Goal: Information Seeking & Learning: Compare options

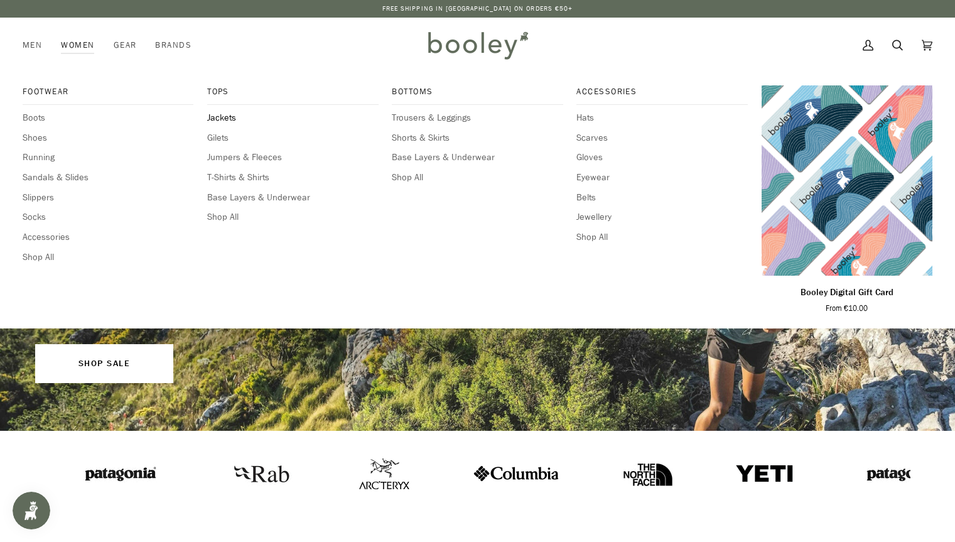
click at [232, 117] on span "Jackets" at bounding box center [292, 118] width 171 height 14
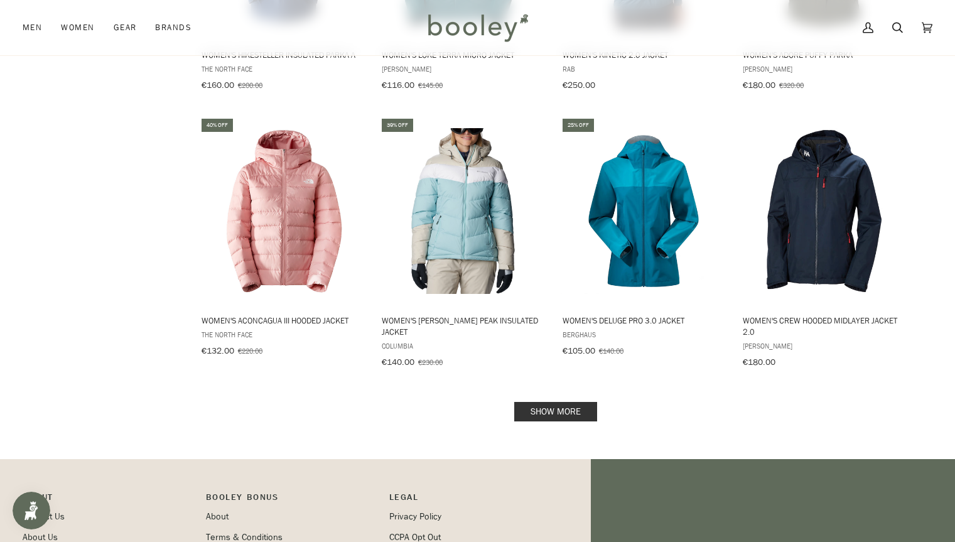
scroll to position [1198, 0]
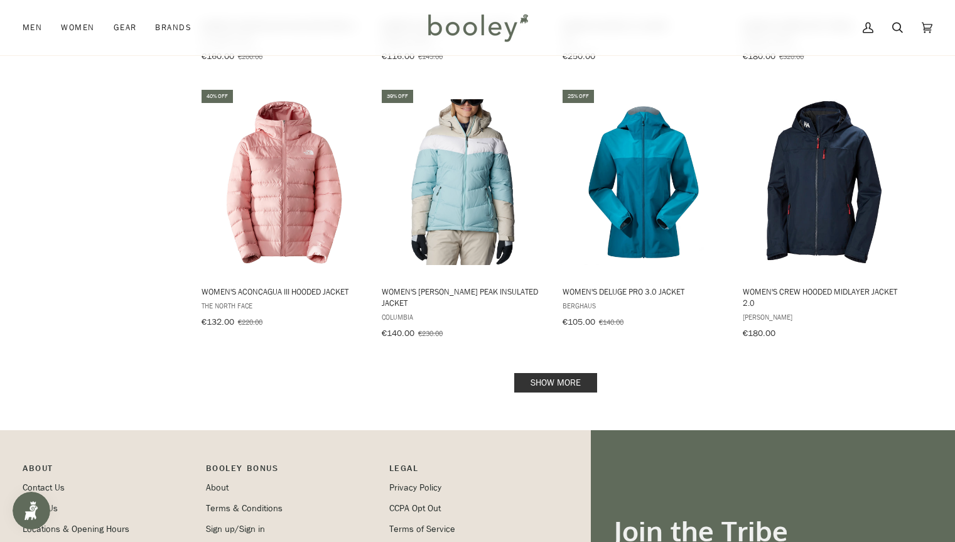
click at [547, 377] on link "Show more" at bounding box center [555, 382] width 83 height 19
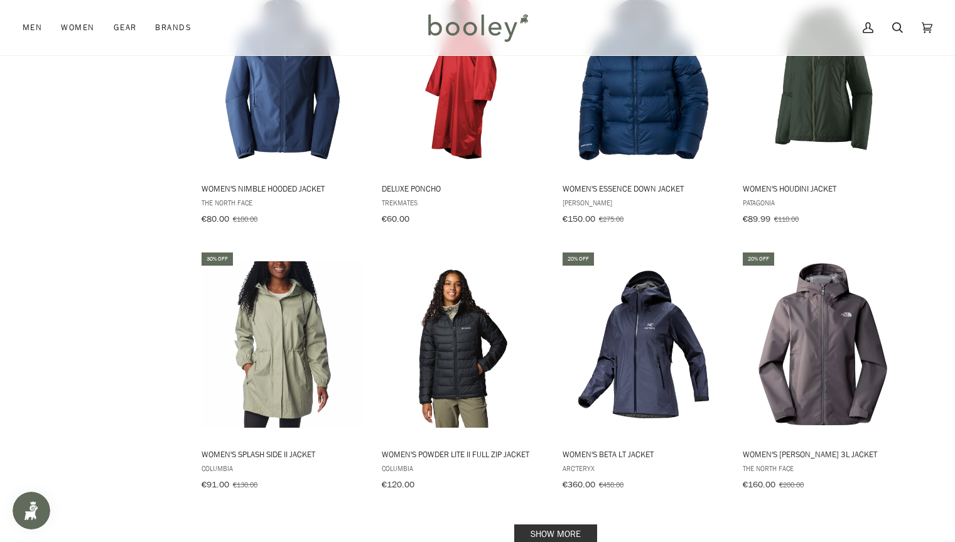
scroll to position [2574, 0]
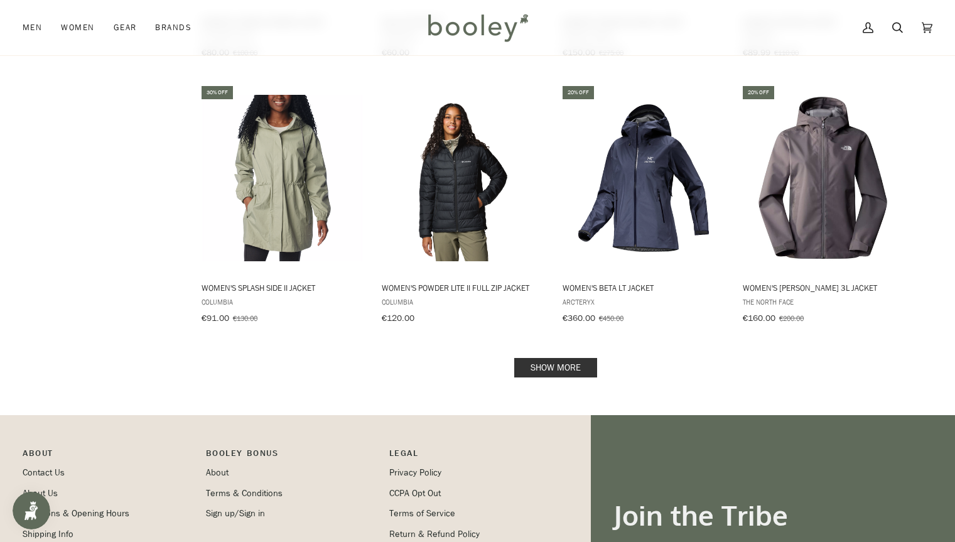
click at [528, 358] on link "Show more" at bounding box center [555, 367] width 83 height 19
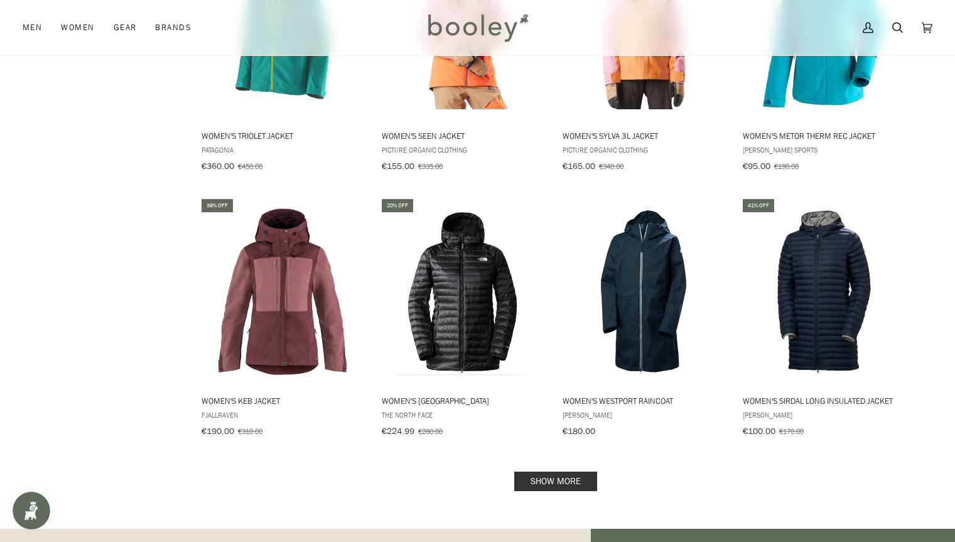
scroll to position [3798, 0]
click at [547, 471] on link "Show more" at bounding box center [555, 480] width 83 height 19
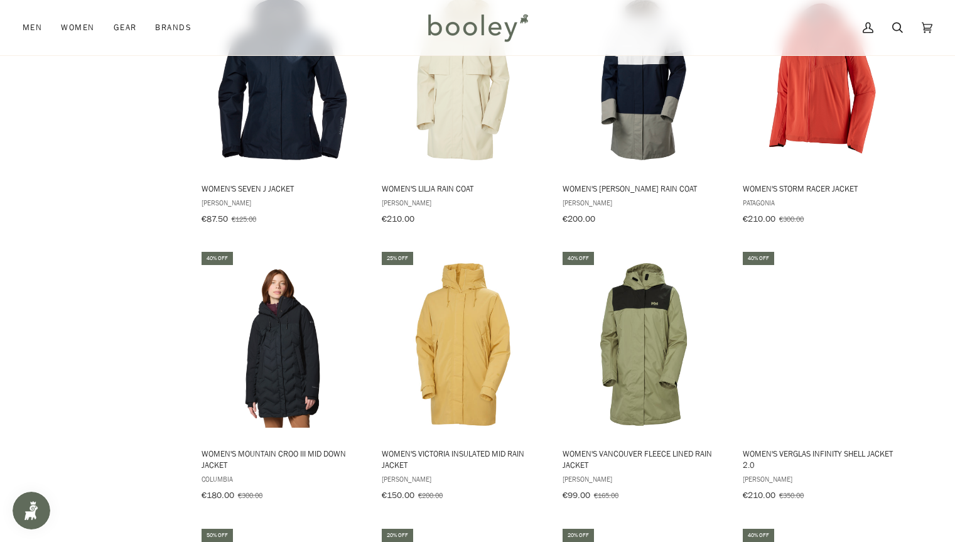
scroll to position [4850, 0]
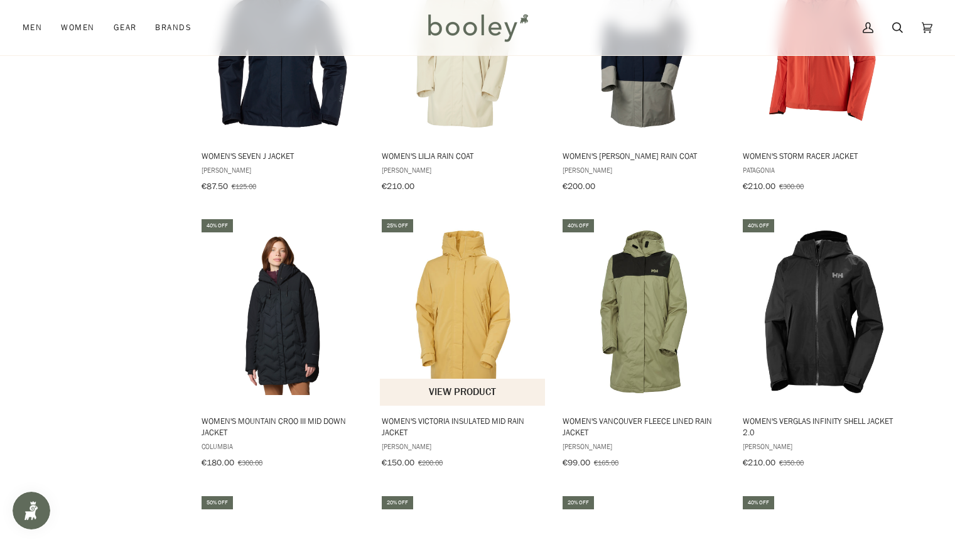
click at [468, 288] on img "Women's Victoria Insulated Mid Rain Jacket" at bounding box center [463, 312] width 166 height 166
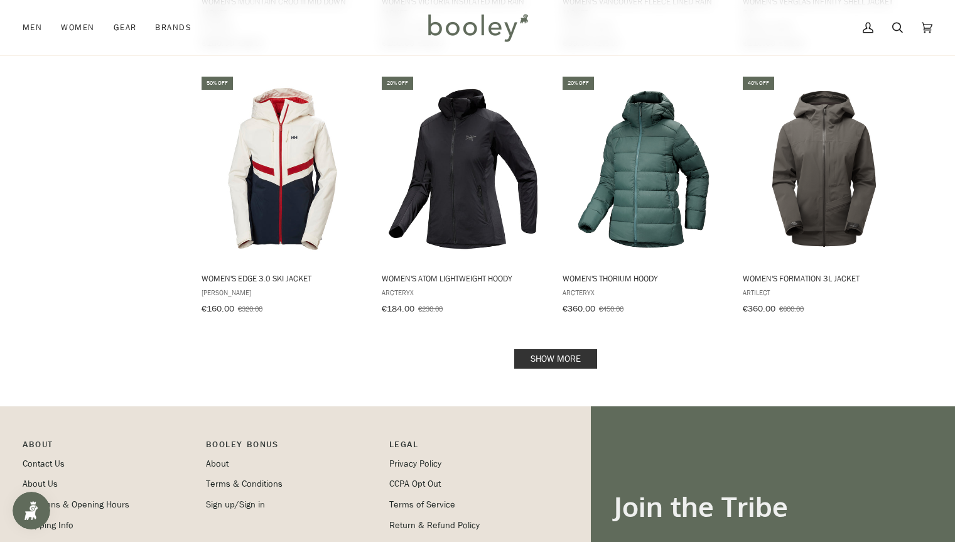
scroll to position [5334, 0]
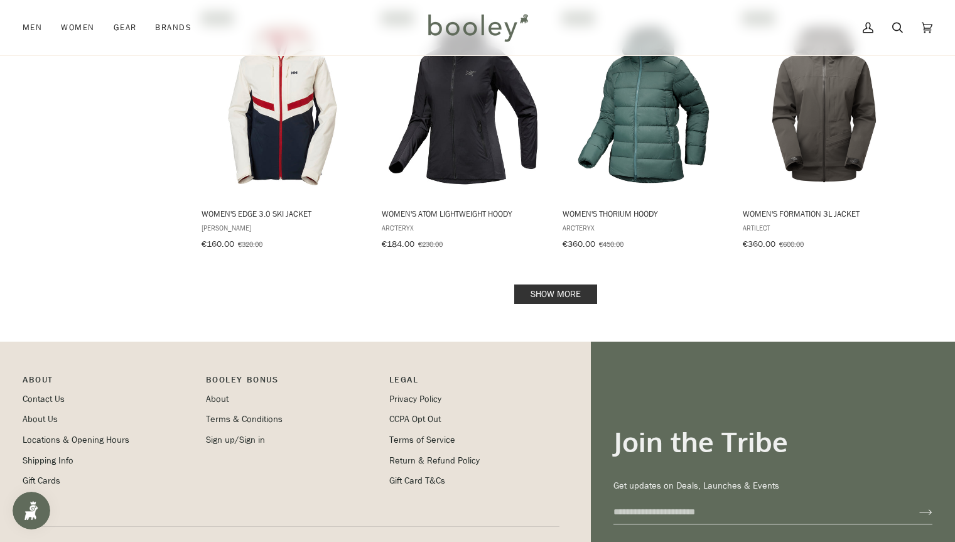
click at [548, 284] on link "Show more" at bounding box center [555, 293] width 83 height 19
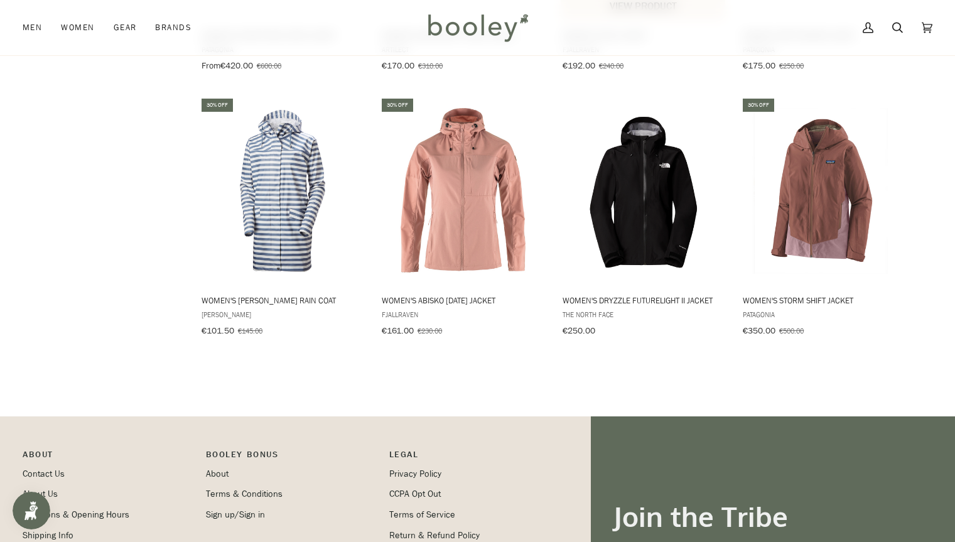
scroll to position [6336, 0]
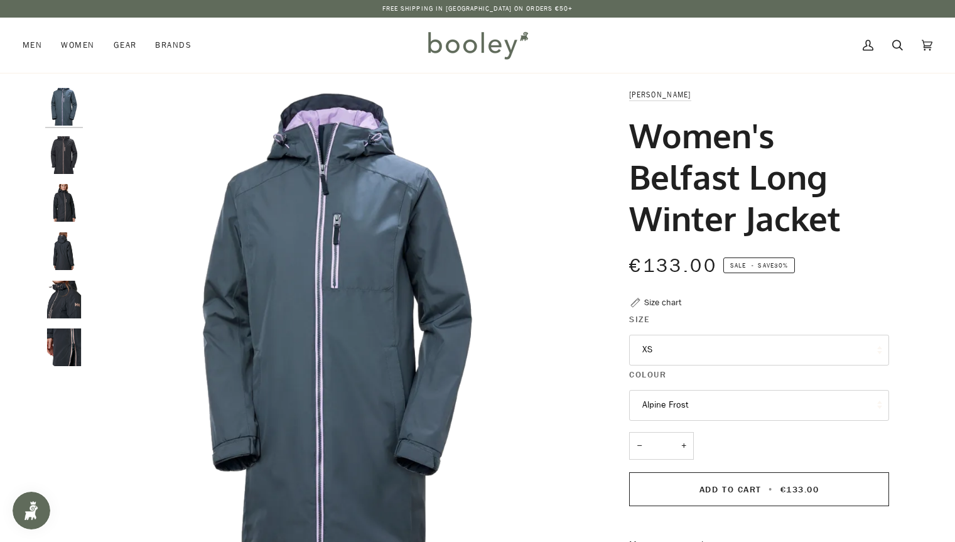
click at [713, 404] on button "Alpine Frost" at bounding box center [759, 405] width 260 height 31
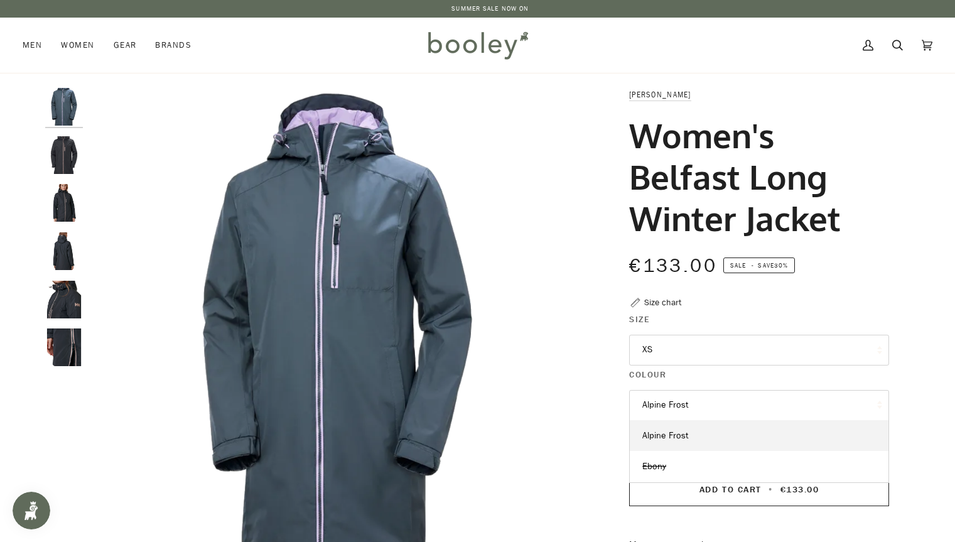
click at [691, 408] on button "Alpine Frost" at bounding box center [759, 405] width 260 height 31
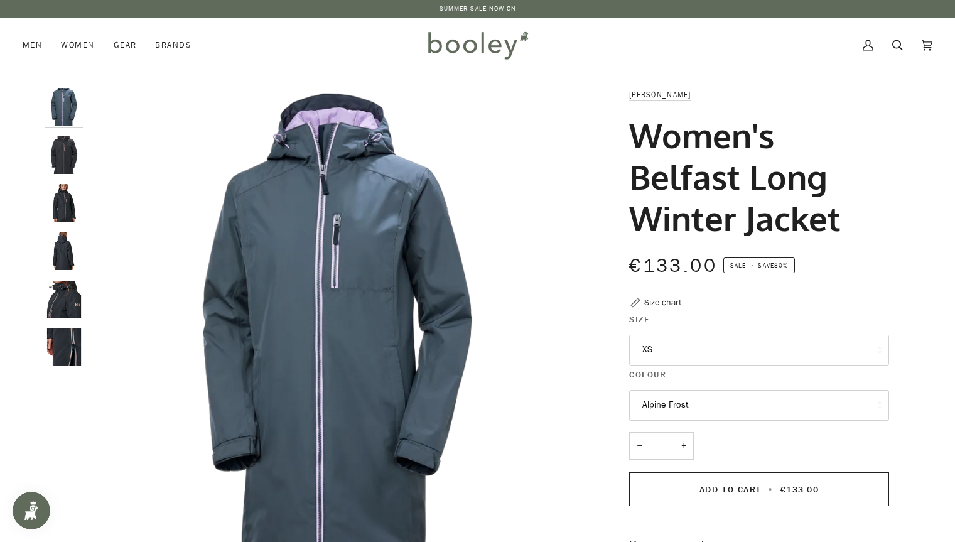
click at [687, 367] on fieldset "Size XS XS Small Medium Large XL" at bounding box center [759, 340] width 260 height 55
click at [683, 352] on button "XS" at bounding box center [759, 350] width 260 height 31
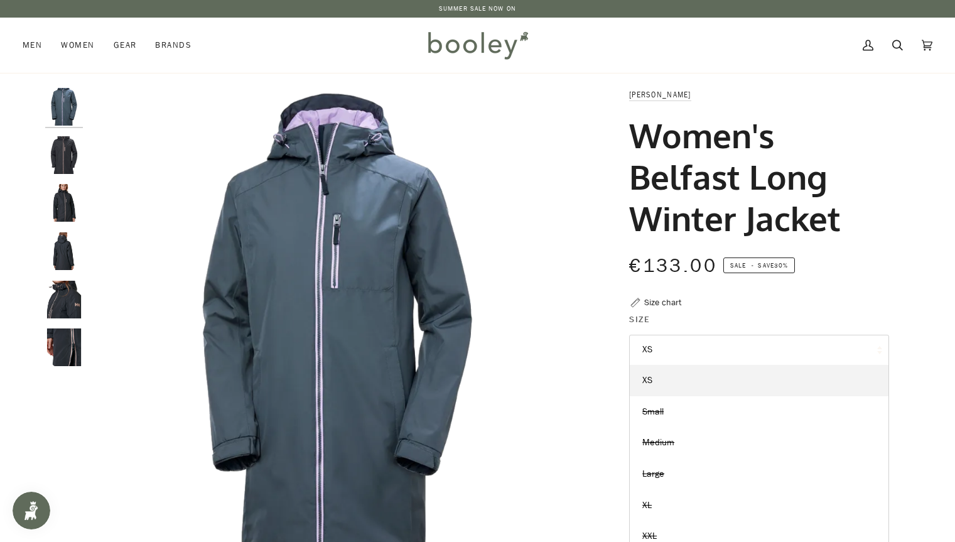
click at [672, 300] on div "Size chart" at bounding box center [662, 302] width 37 height 13
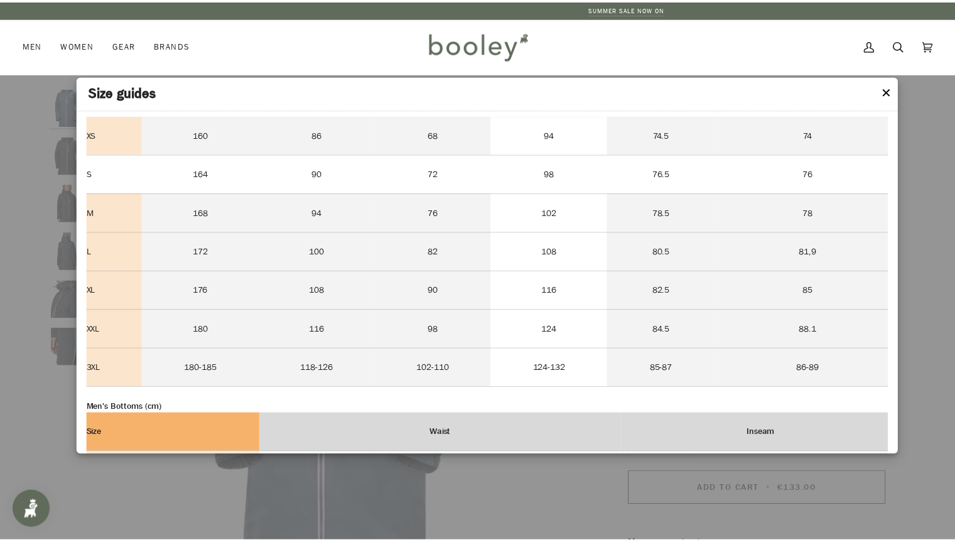
scroll to position [438, 0]
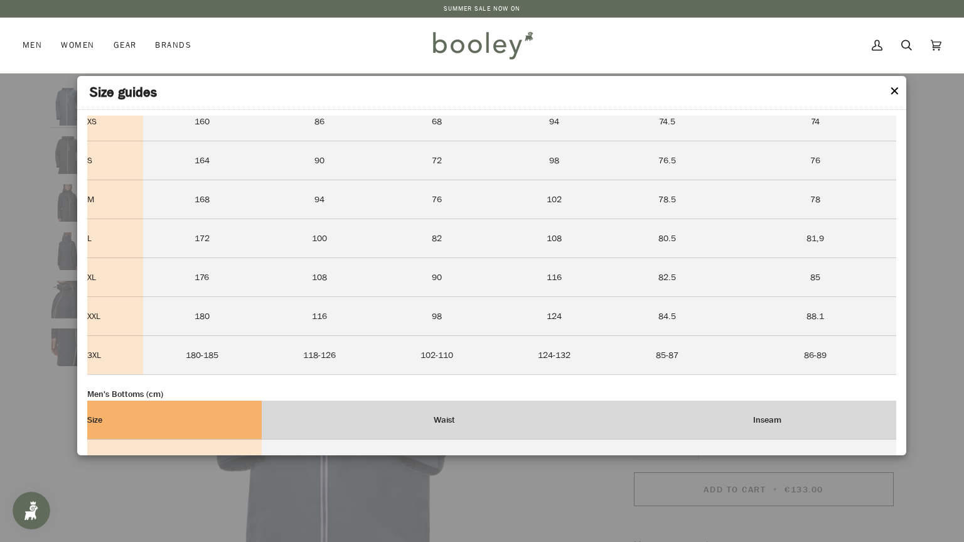
click at [894, 85] on button "✕" at bounding box center [895, 91] width 11 height 19
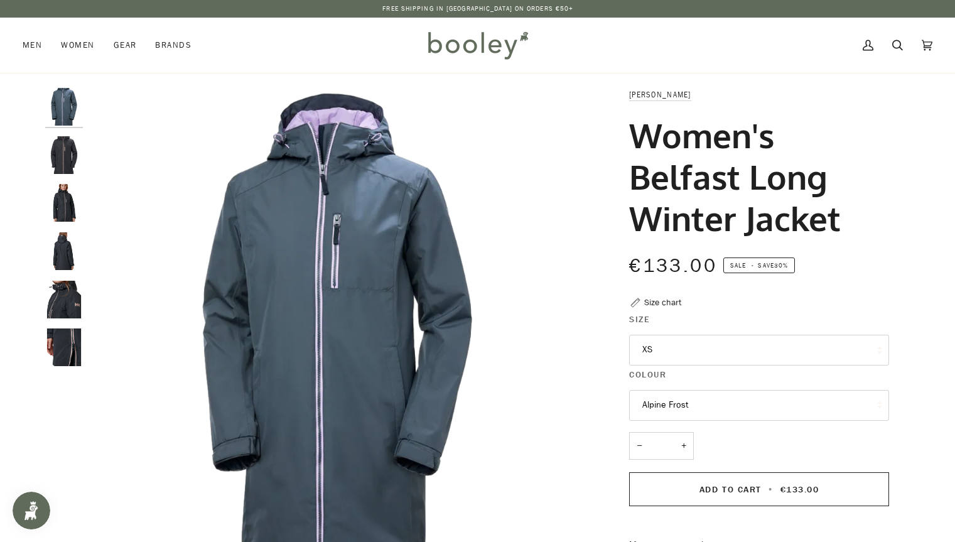
click at [681, 357] on button "XS" at bounding box center [759, 350] width 260 height 31
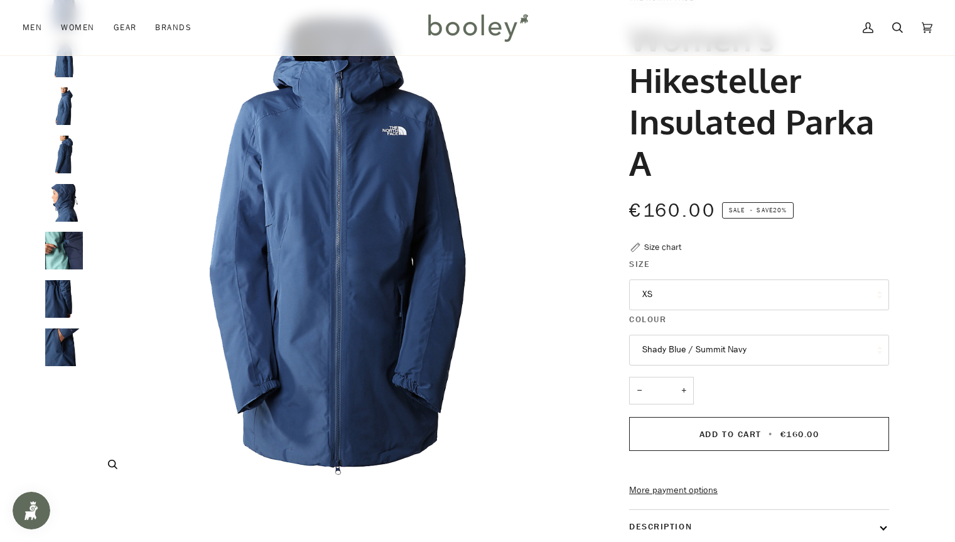
scroll to position [97, 0]
click at [71, 287] on img "The North Face Women's Hikesteller Insulated Parka Shady Blue / Summit Navy - B…" at bounding box center [64, 298] width 38 height 38
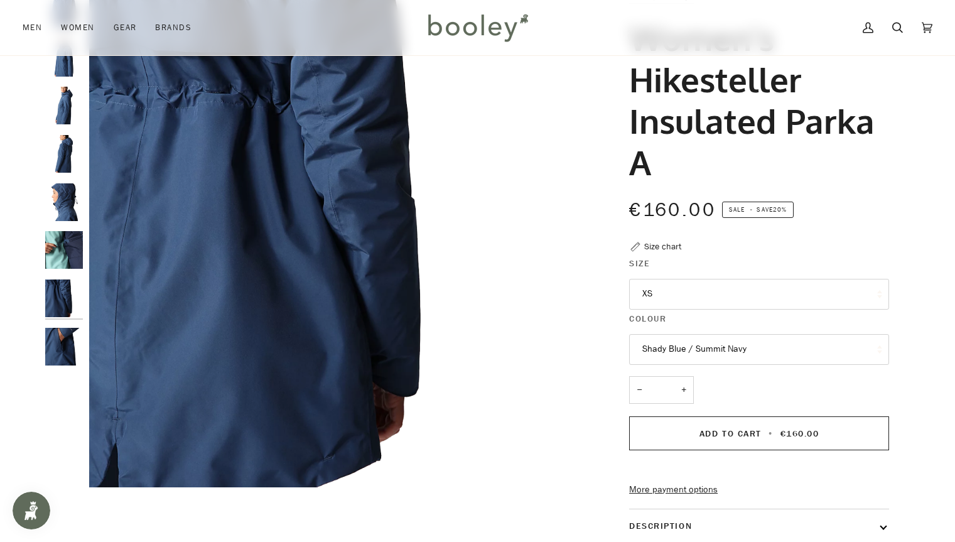
click at [64, 340] on img "The North Face Women's Hikesteller Insulated Parka Shady Blue / Summit Navy - B…" at bounding box center [64, 347] width 38 height 38
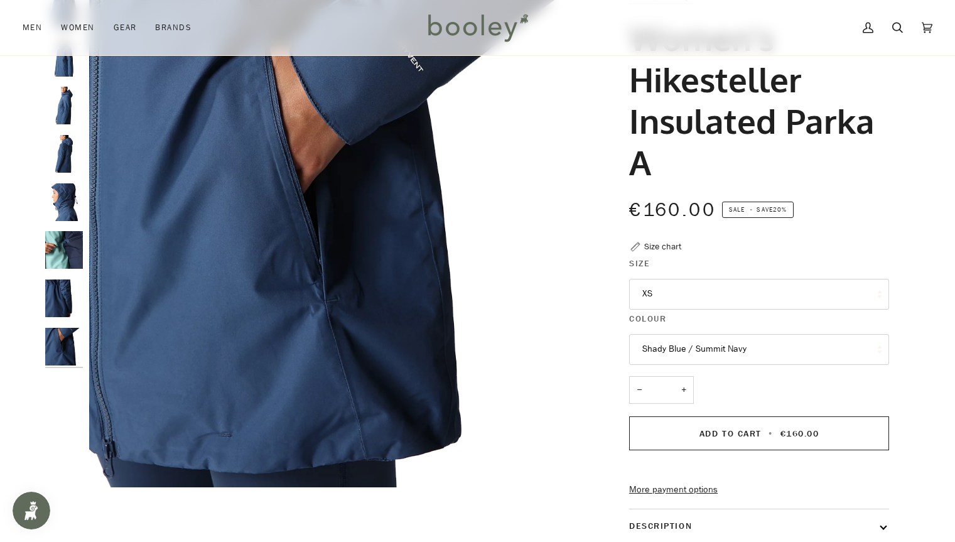
scroll to position [6, 0]
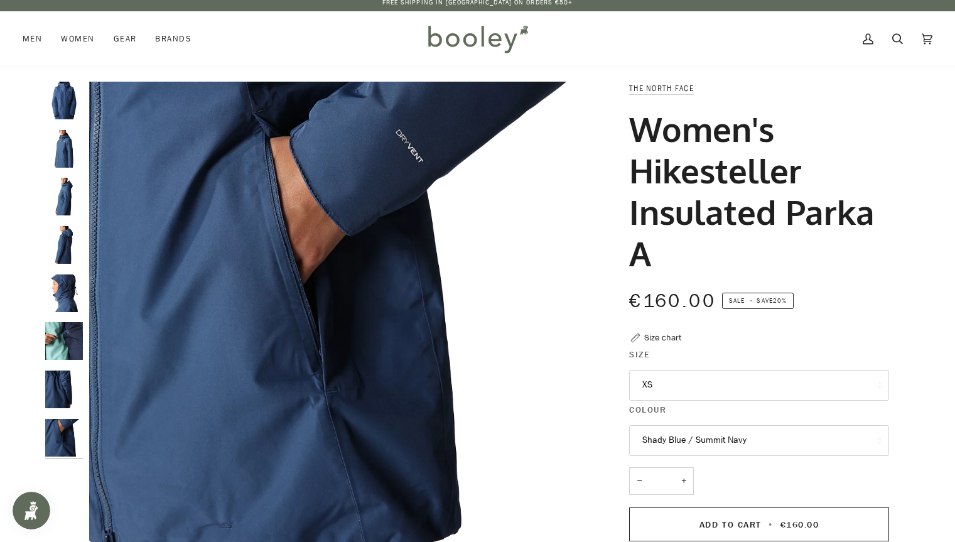
click at [762, 384] on button "XS" at bounding box center [759, 385] width 260 height 31
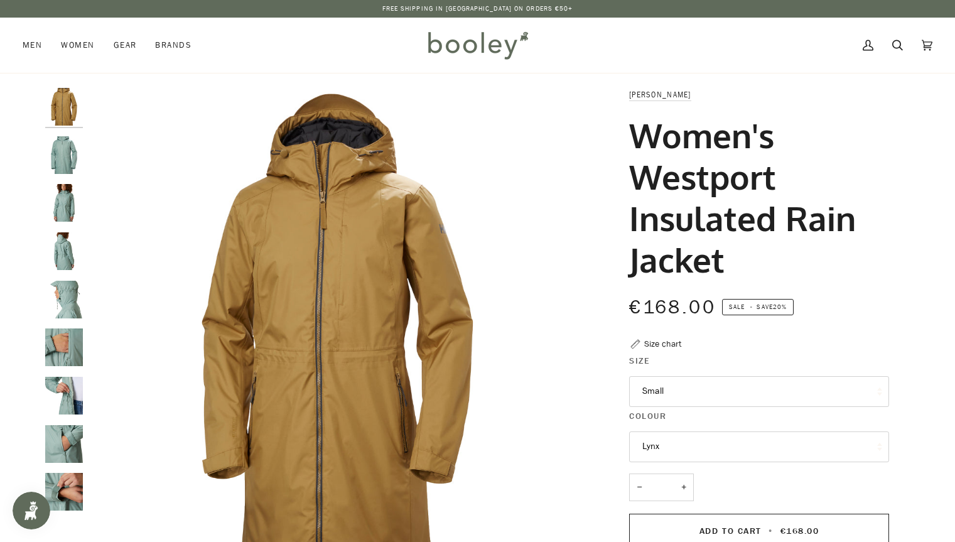
click at [690, 437] on button "Lynx" at bounding box center [759, 446] width 260 height 31
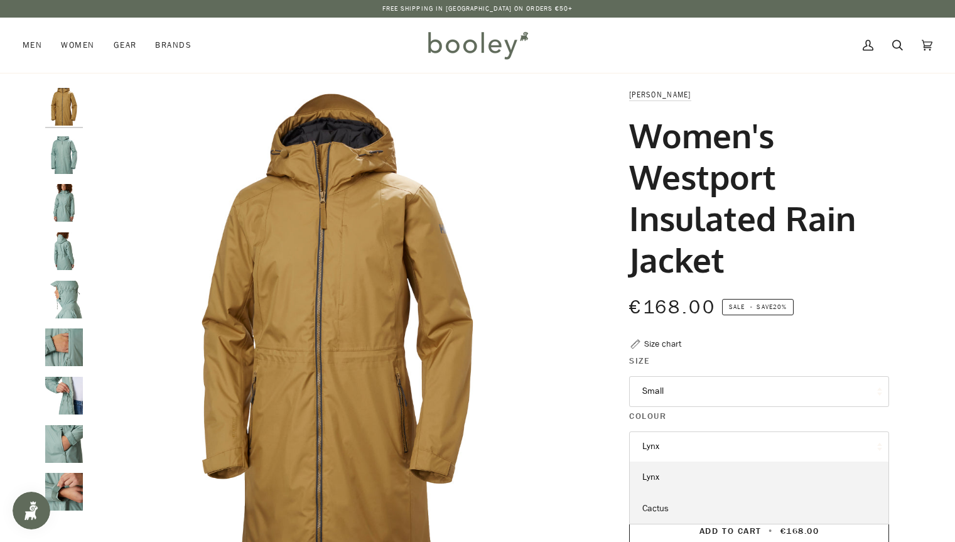
click at [693, 501] on link "Cactus" at bounding box center [759, 508] width 259 height 31
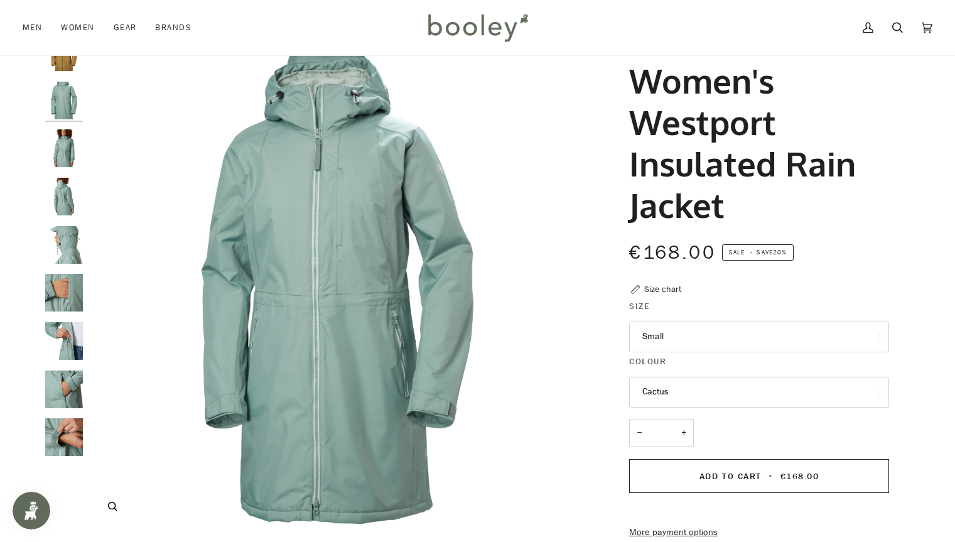
scroll to position [67, 0]
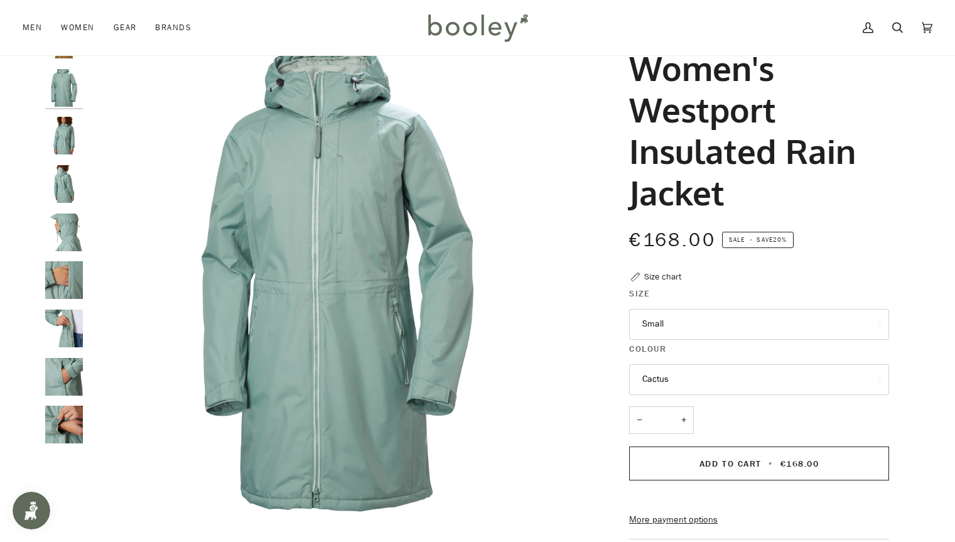
click at [78, 410] on img "Helly Hansen Women's Westport Insulated Rain Jacket - Booley Galway" at bounding box center [64, 425] width 38 height 38
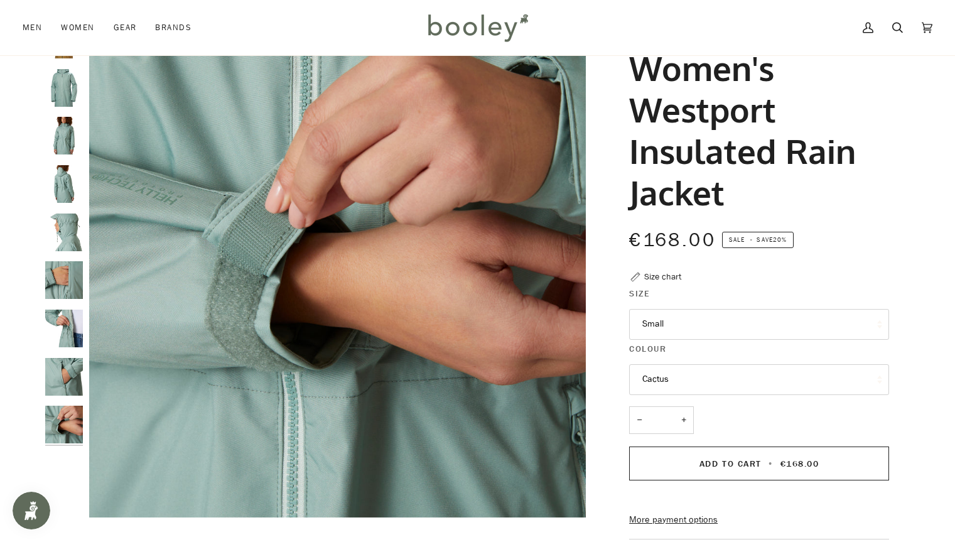
click at [70, 369] on img "Helly Hansen Women's Westport Insulated Rain Jacket - Booley Galway" at bounding box center [64, 377] width 38 height 38
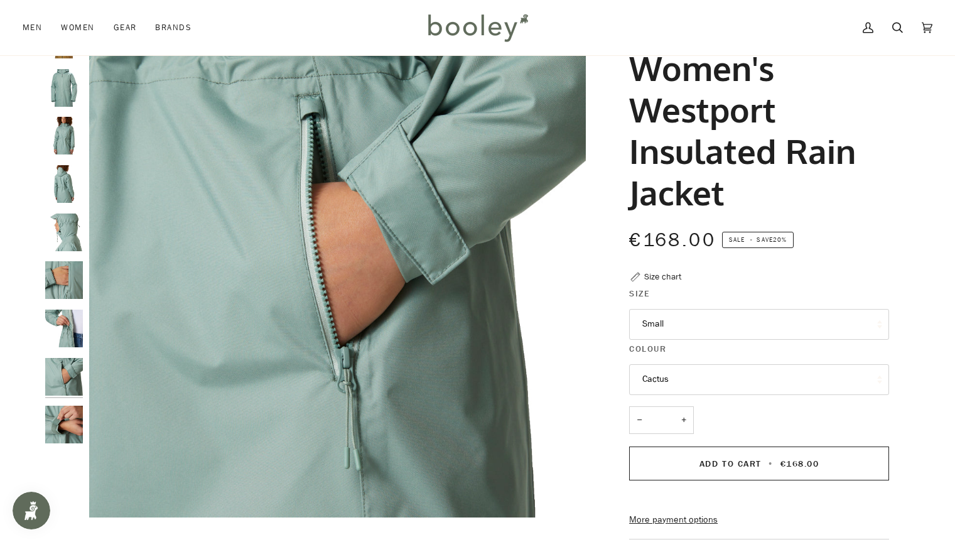
click at [63, 316] on img "Helly Hansen Women's Westport Insulated Rain Jacket - Booley Galway" at bounding box center [64, 329] width 38 height 38
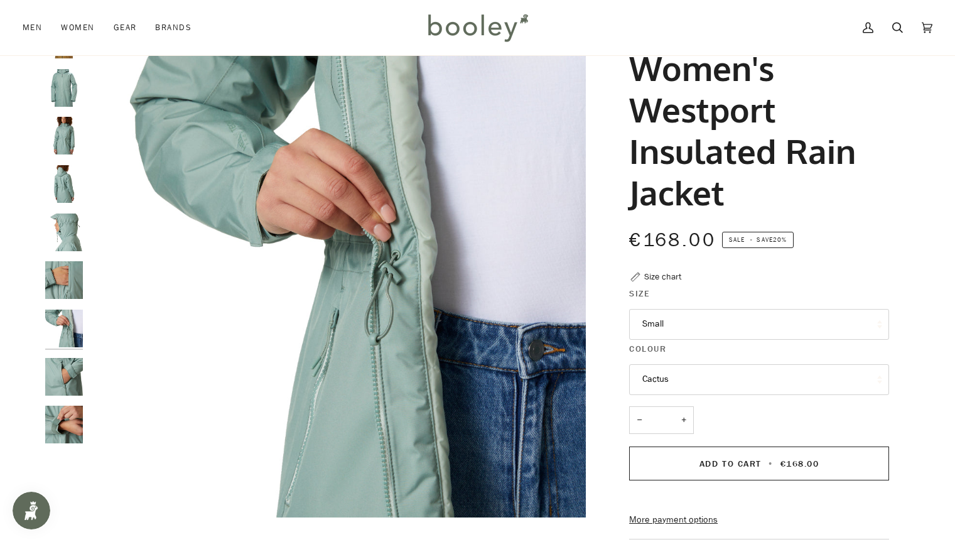
click at [60, 278] on img "Helly Hansen Women's Westport Insulated Rain Jacket - Booley Galway" at bounding box center [64, 280] width 38 height 38
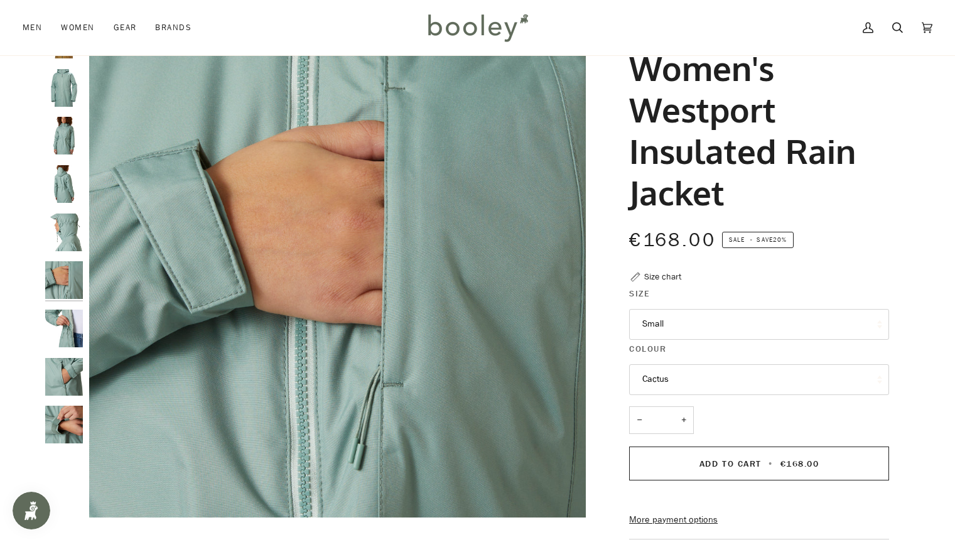
click at [59, 240] on img "Helly Hansen Women's Westport Insulated Rain Jacket - Booley Galway" at bounding box center [64, 232] width 38 height 38
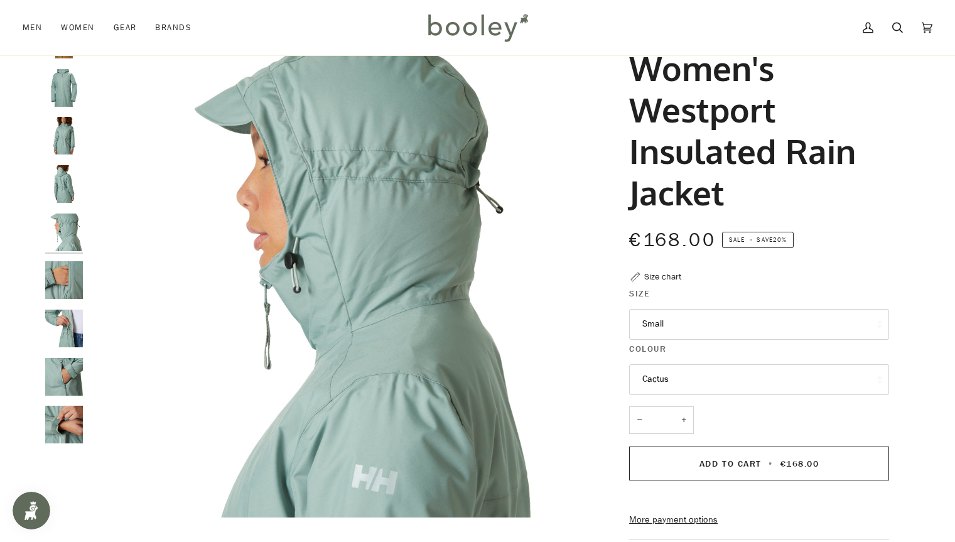
click at [67, 173] on img "Helly Hansen Women's Westport Insulated Rain Jacket - Booley Galway" at bounding box center [64, 184] width 38 height 38
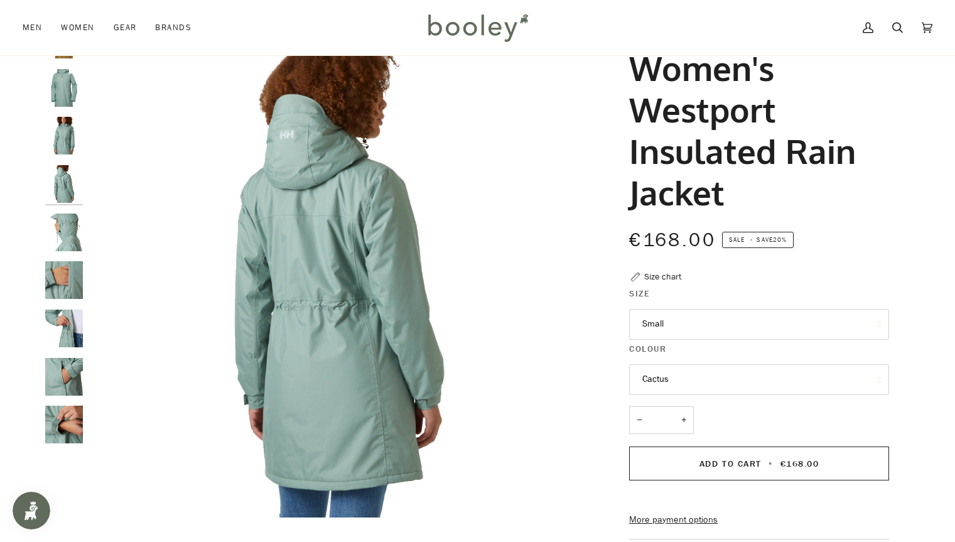
click at [67, 143] on img "Helly Hansen Women's Westport Insulated Rain Jacket - Booley Galway" at bounding box center [64, 136] width 38 height 38
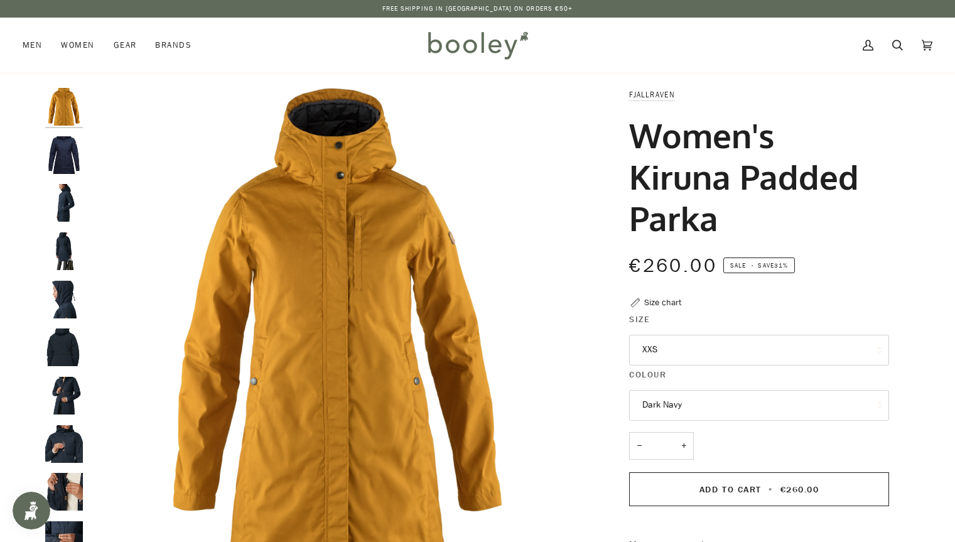
click at [671, 400] on button "Dark Navy" at bounding box center [759, 405] width 260 height 31
click at [691, 466] on link "Dark Navy" at bounding box center [759, 466] width 259 height 31
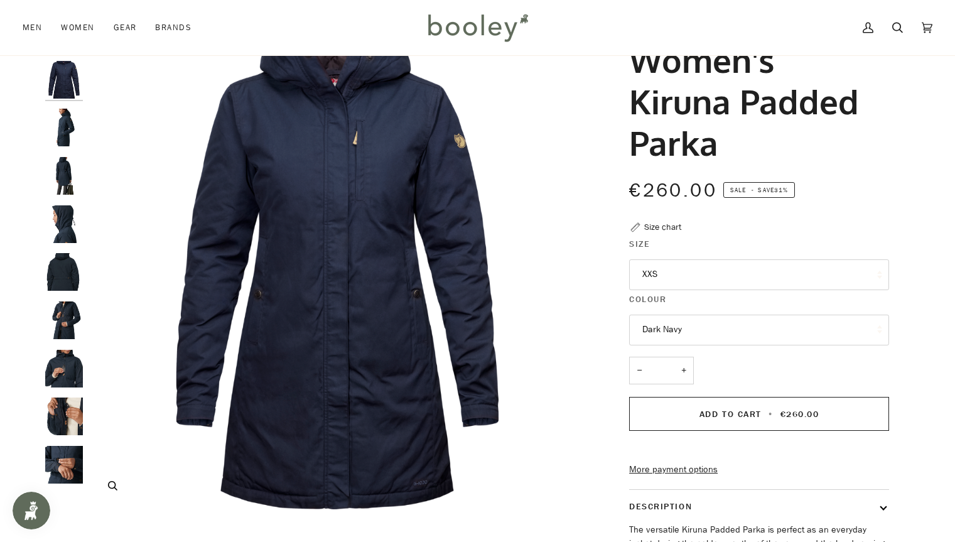
scroll to position [76, 0]
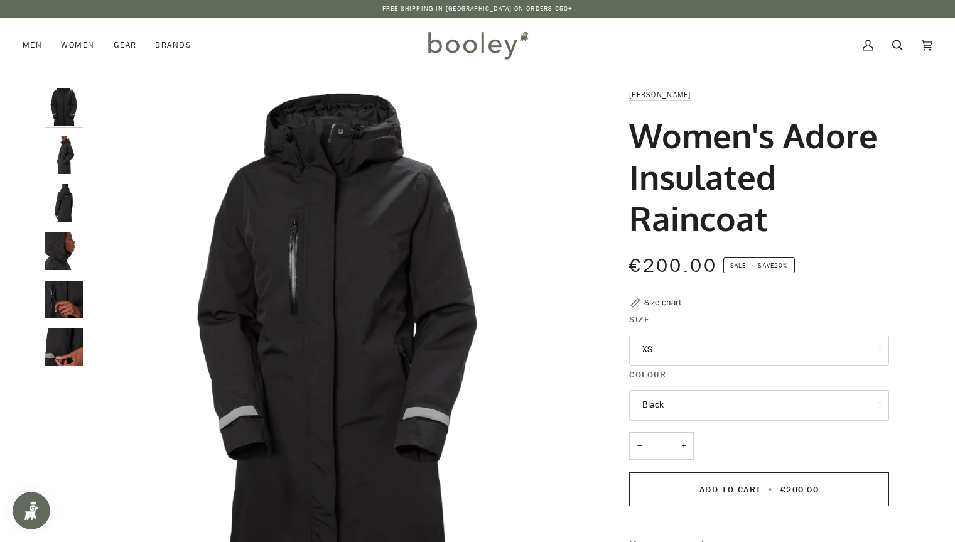
click at [66, 171] on img "Helly Hansen Women's Adore Insulated Raincoat - Booley Galway" at bounding box center [64, 155] width 38 height 38
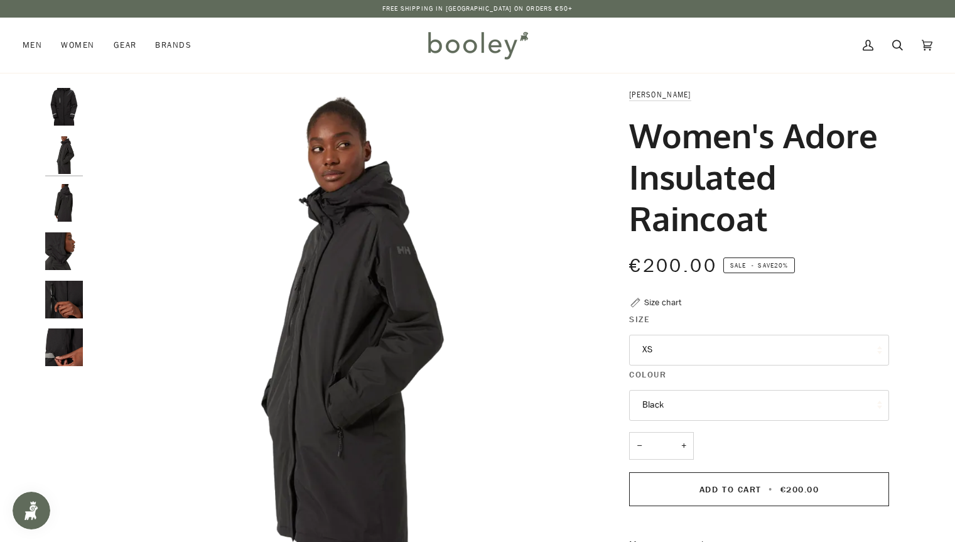
click at [68, 195] on img "Helly Hansen Women's Adore Insulated Raincoat - Booley Galway" at bounding box center [64, 203] width 38 height 38
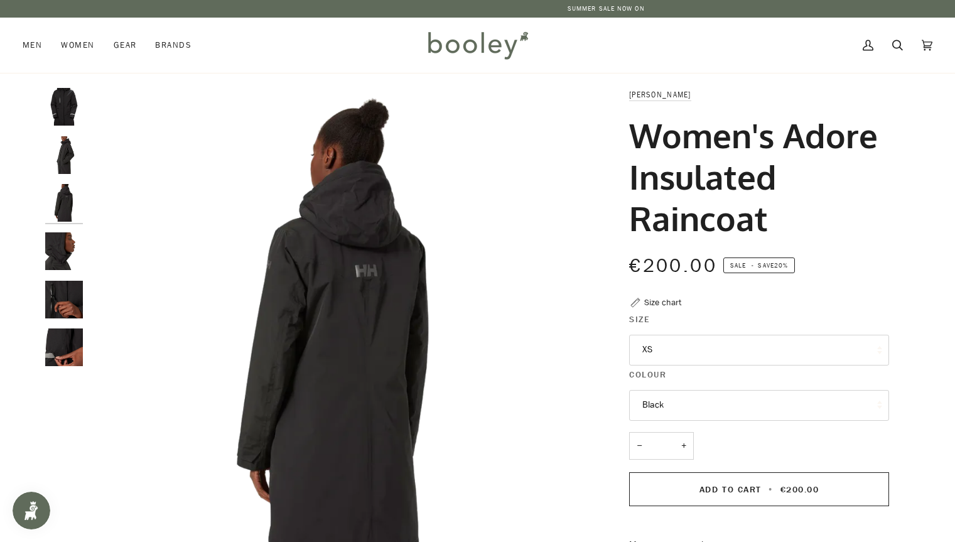
click at [52, 152] on img "Helly Hansen Women's Adore Insulated Raincoat - Booley Galway" at bounding box center [64, 155] width 38 height 38
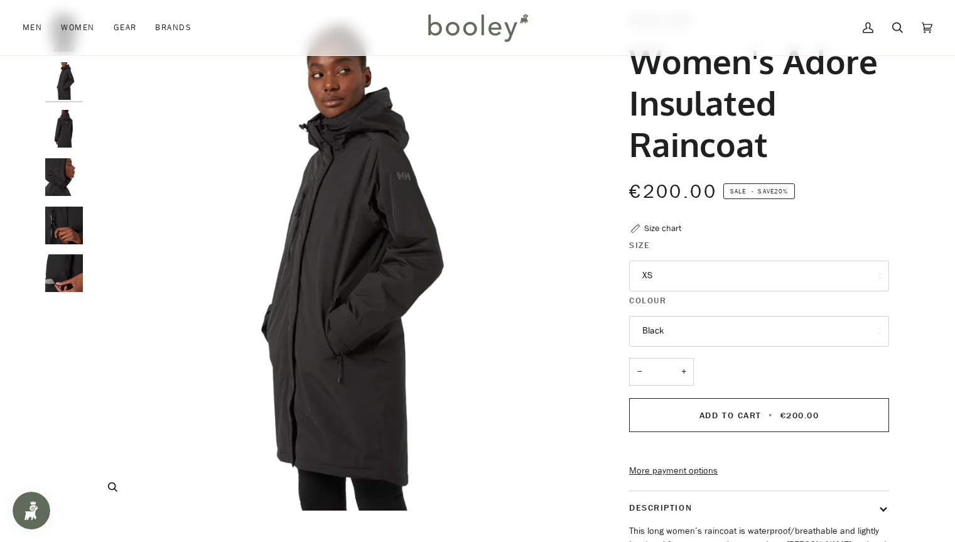
scroll to position [77, 0]
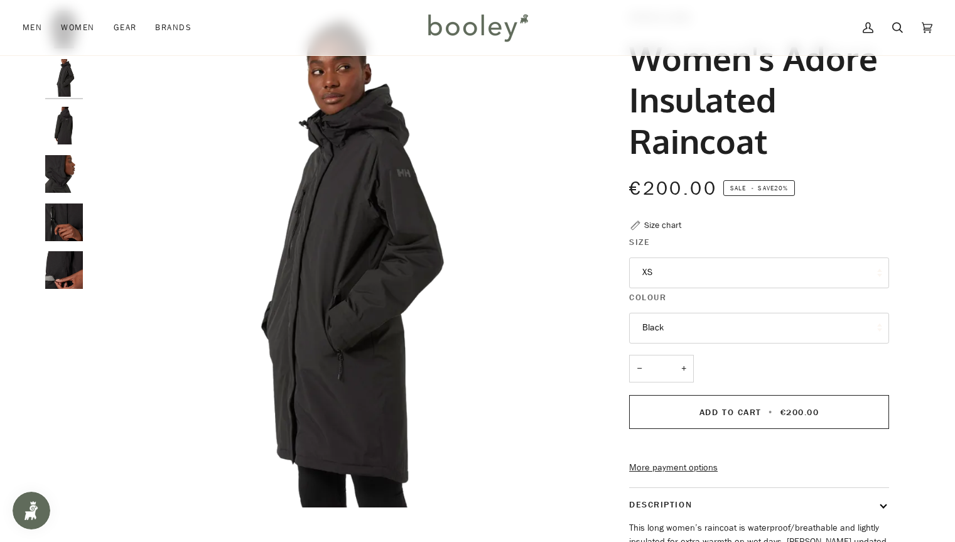
click at [61, 127] on img "Helly Hansen Women's Adore Insulated Raincoat - Booley Galway" at bounding box center [64, 126] width 38 height 38
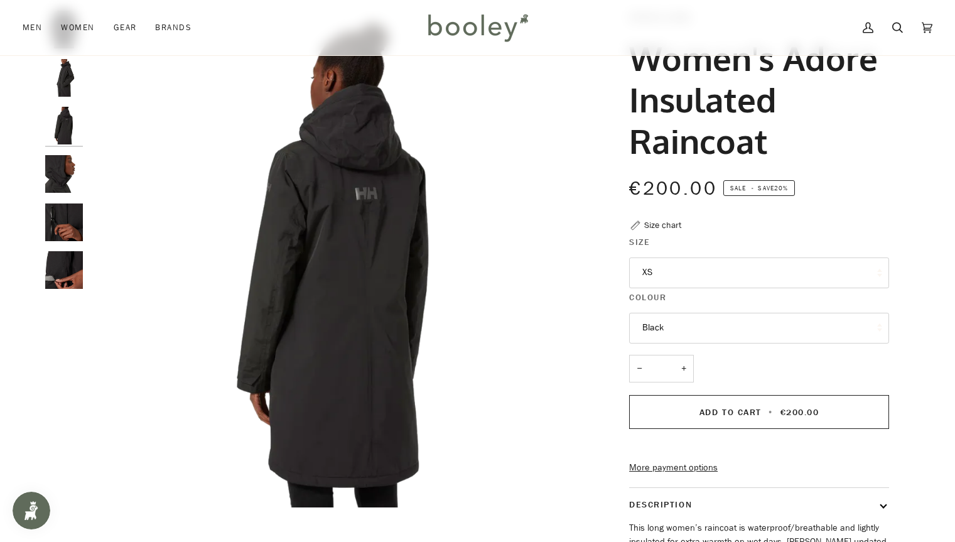
click at [58, 173] on img "Helly Hansen Women's Adore Insulated Raincoat - Booley Galway" at bounding box center [64, 174] width 38 height 38
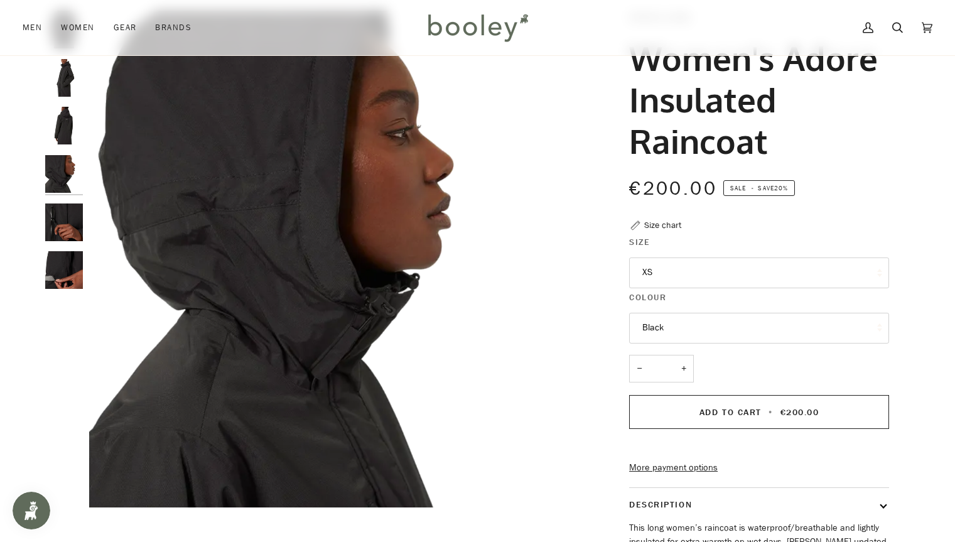
click at [58, 220] on img "Helly Hansen Women's Adore Insulated Raincoat - Booley Galway" at bounding box center [64, 222] width 38 height 38
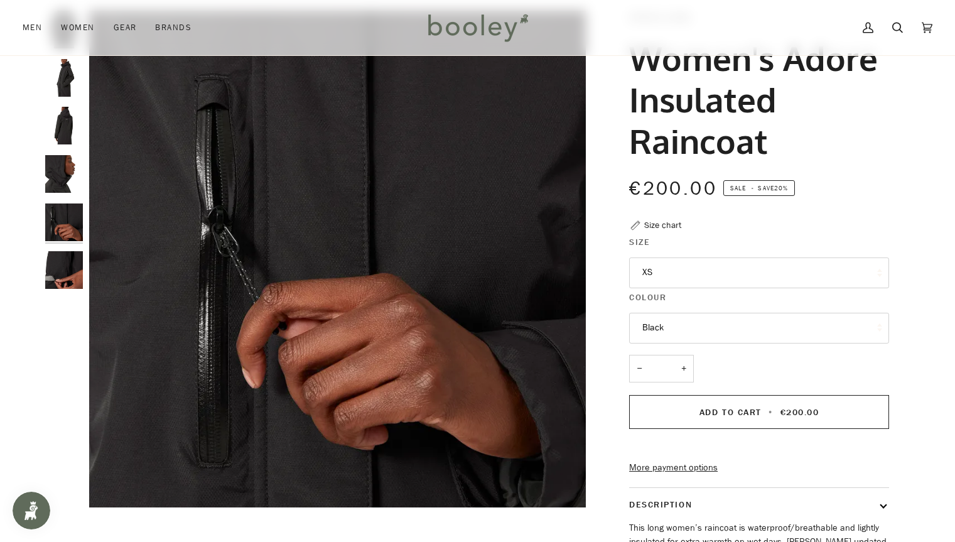
click at [669, 275] on button "XS" at bounding box center [759, 272] width 260 height 31
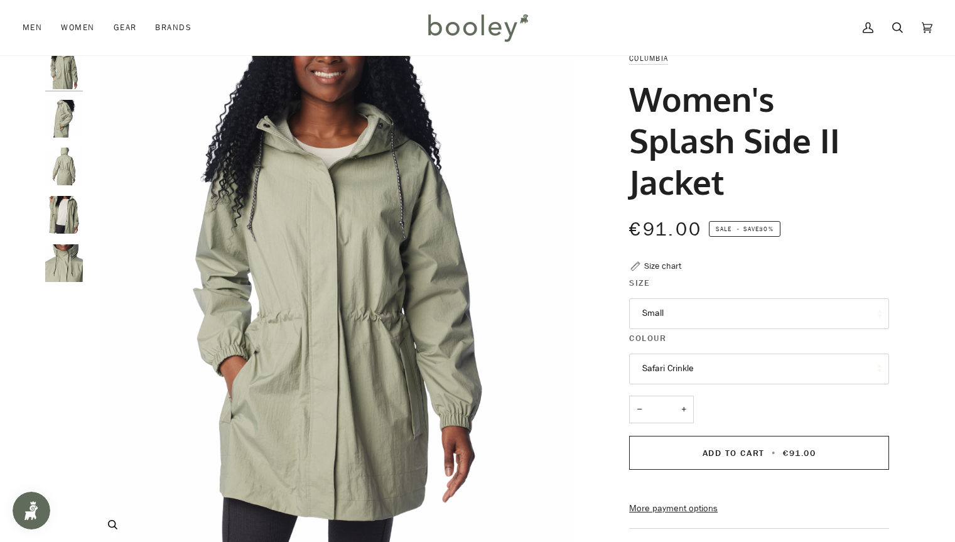
scroll to position [38, 0]
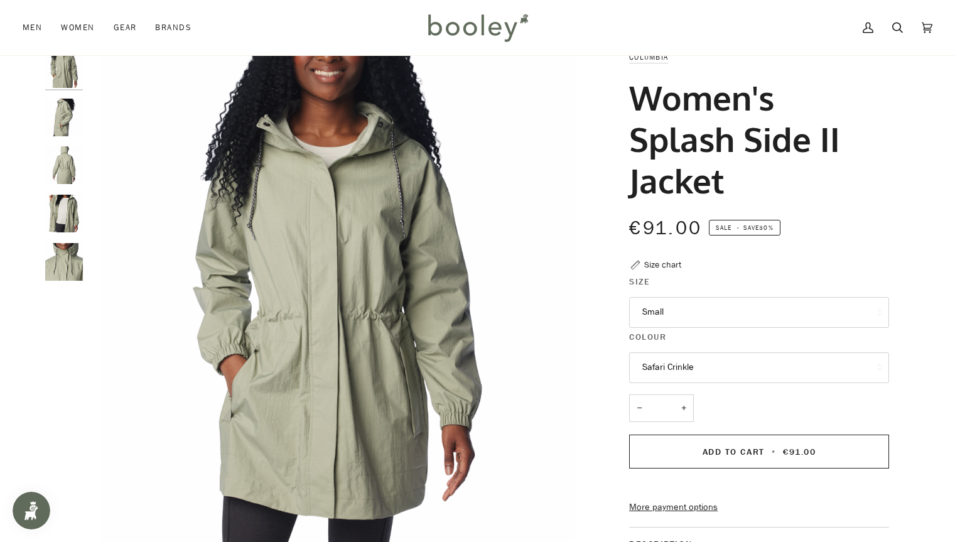
click at [652, 366] on button "Safari Crinkle" at bounding box center [759, 367] width 260 height 31
click at [58, 171] on img "Columbia Women's Splash Side II Jacket - Safari Crinkle Booley Galway" at bounding box center [64, 165] width 38 height 38
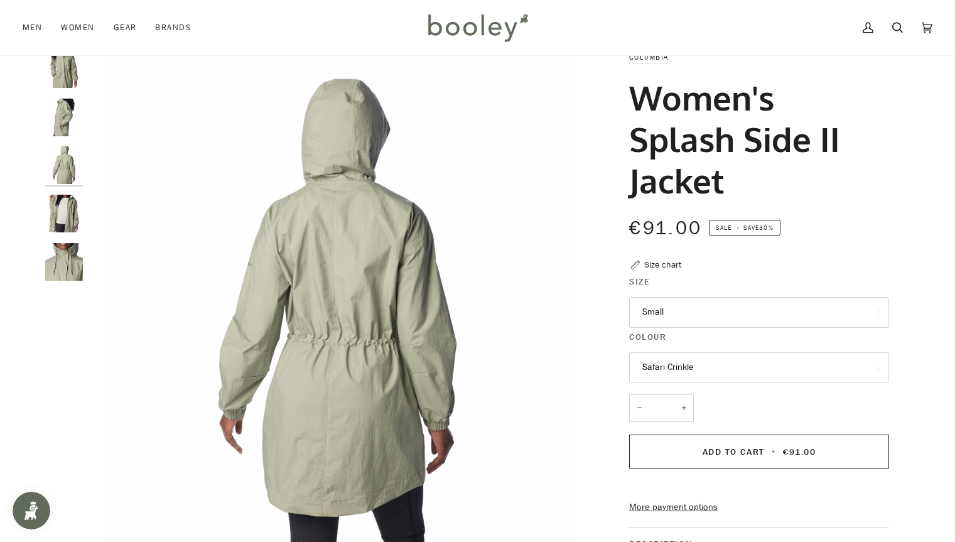
click at [69, 205] on img "Columbia Women's Splash Side II Jacket - Safari Crinkle Booley Galway" at bounding box center [64, 214] width 38 height 38
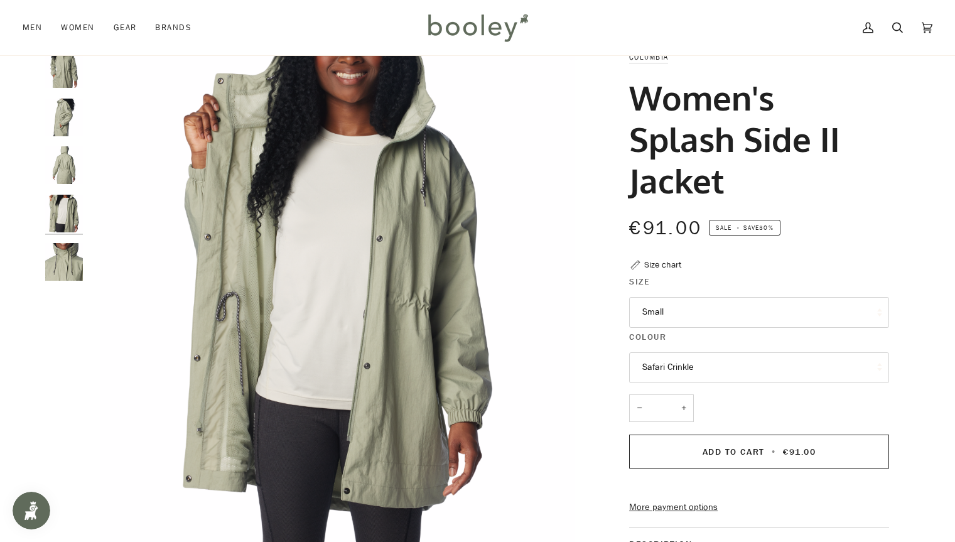
click at [73, 229] on img "Columbia Women's Splash Side II Jacket - Safari Crinkle Booley Galway" at bounding box center [64, 214] width 38 height 38
click at [65, 267] on img "Columbia Women's Splash Side II Jacket - Safari Crinkle Booley Galway" at bounding box center [64, 262] width 38 height 38
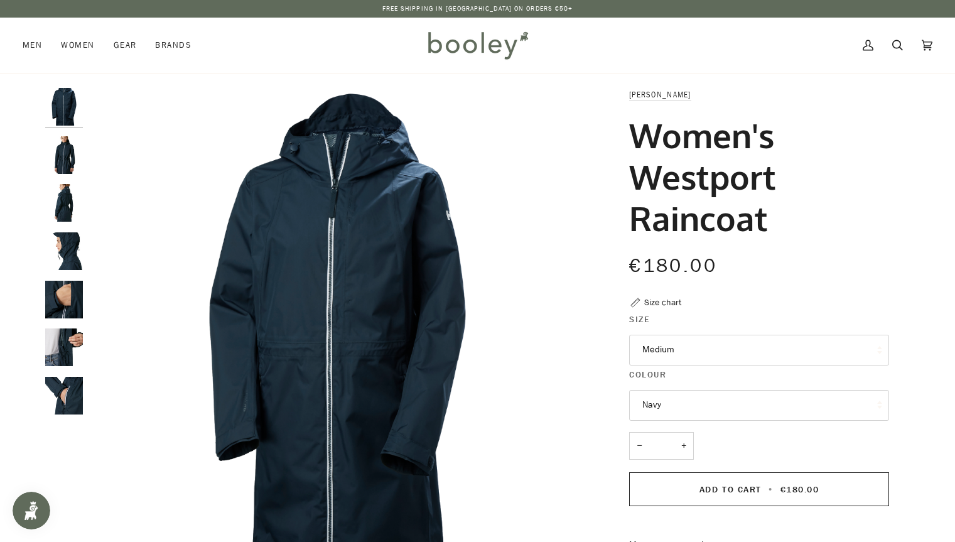
click at [62, 211] on img "Helly Hansen Women's Westport Raincoat Navy - Booley Galway" at bounding box center [64, 203] width 38 height 38
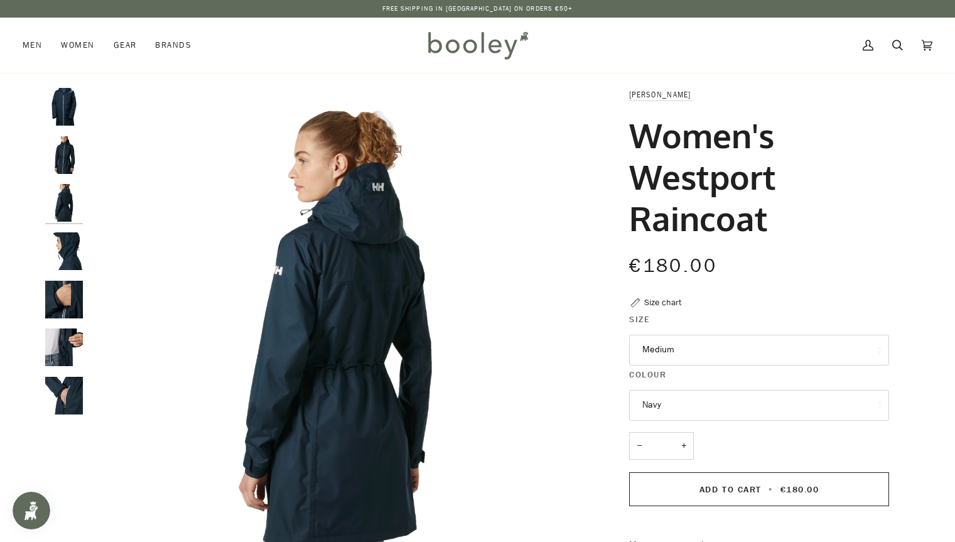
click at [65, 240] on img "Helly Hansen Women's Westport Raincoat Navy - Booley Galway" at bounding box center [64, 251] width 38 height 38
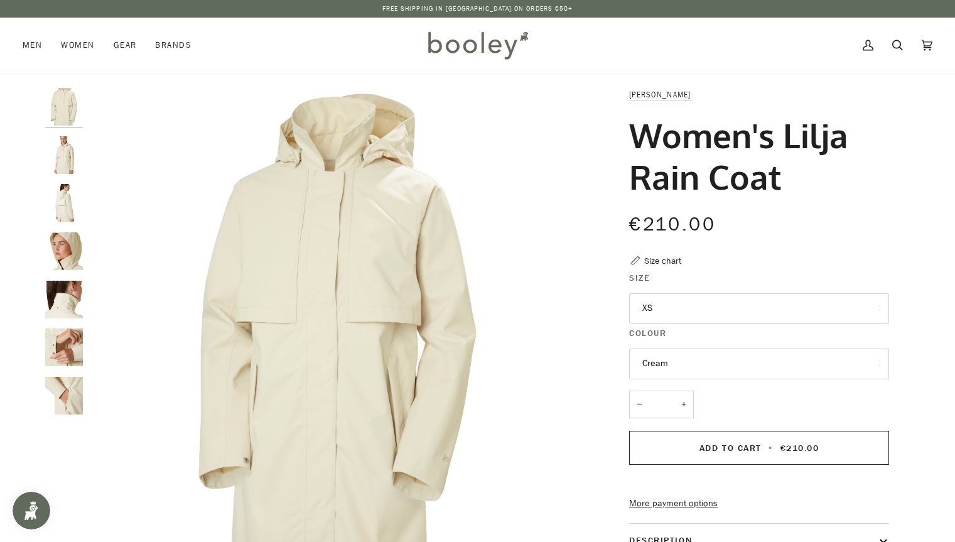
click at [652, 357] on button "Cream" at bounding box center [759, 363] width 260 height 31
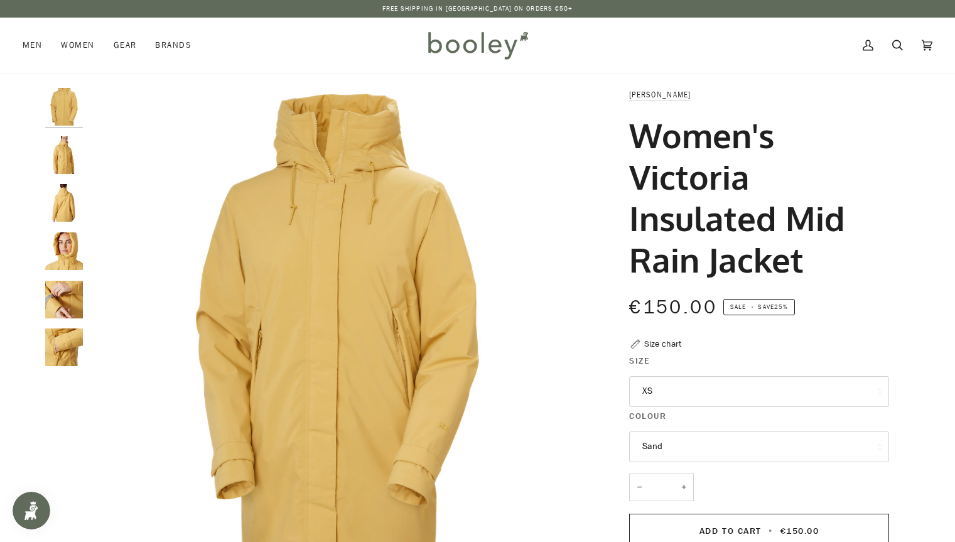
click at [648, 451] on button "Sand" at bounding box center [759, 446] width 260 height 31
